Goal: Navigation & Orientation: Find specific page/section

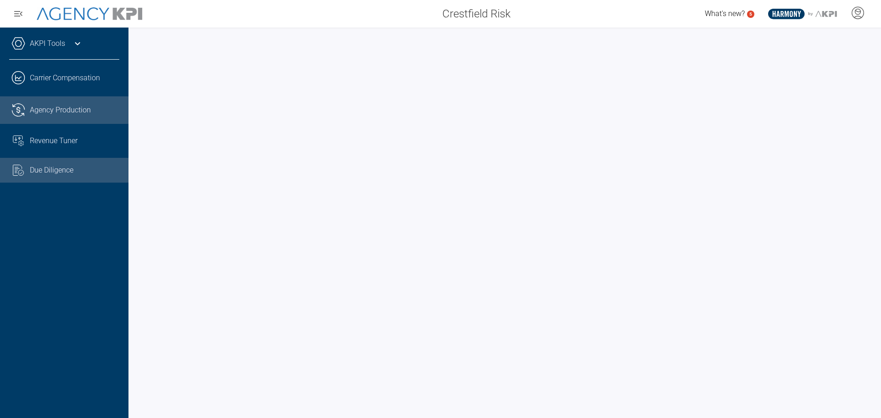
click at [75, 107] on span "Agency Production" at bounding box center [60, 110] width 61 height 11
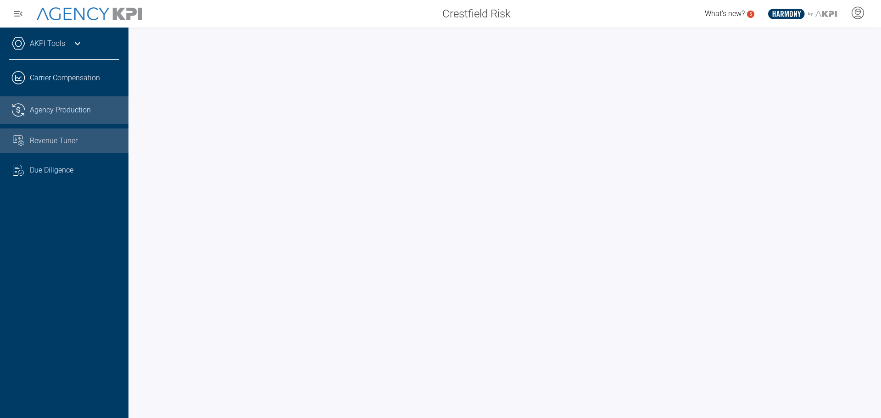
click at [50, 141] on span "Revenue Tuner" at bounding box center [54, 140] width 48 height 11
